Goal: Find specific page/section: Find specific page/section

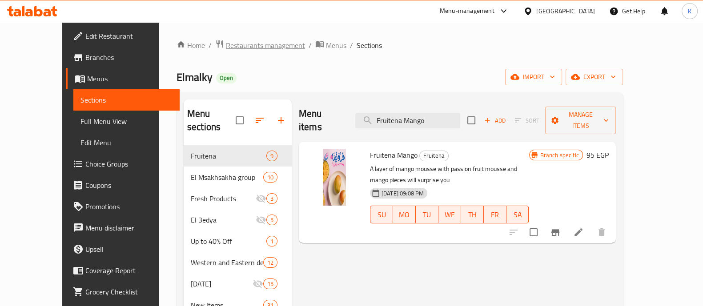
click at [226, 50] on span "Restaurants management" at bounding box center [265, 45] width 79 height 11
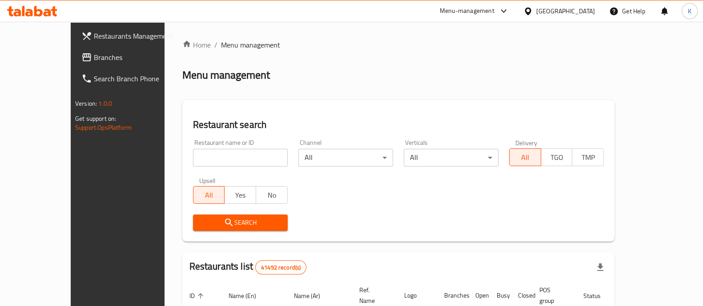
click at [205, 165] on input "search" at bounding box center [240, 158] width 95 height 18
paste input "667288"
type input "667288"
click at [224, 224] on icon "submit" at bounding box center [229, 223] width 11 height 11
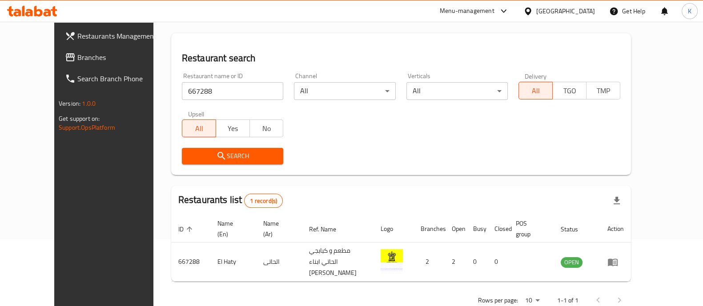
scroll to position [74, 0]
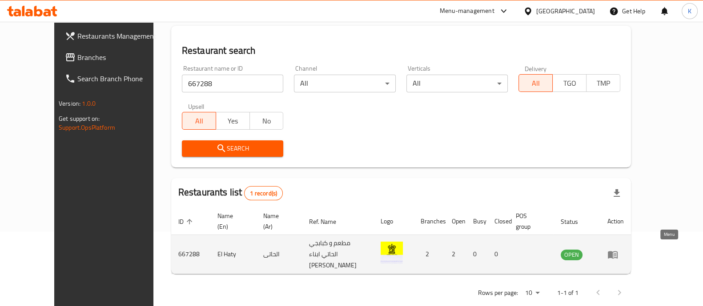
click at [618, 254] on icon "enhanced table" at bounding box center [613, 255] width 10 height 8
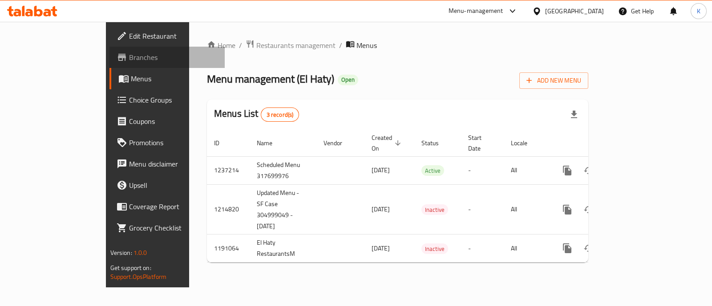
click at [129, 54] on span "Branches" at bounding box center [173, 57] width 89 height 11
